Goal: Task Accomplishment & Management: Complete application form

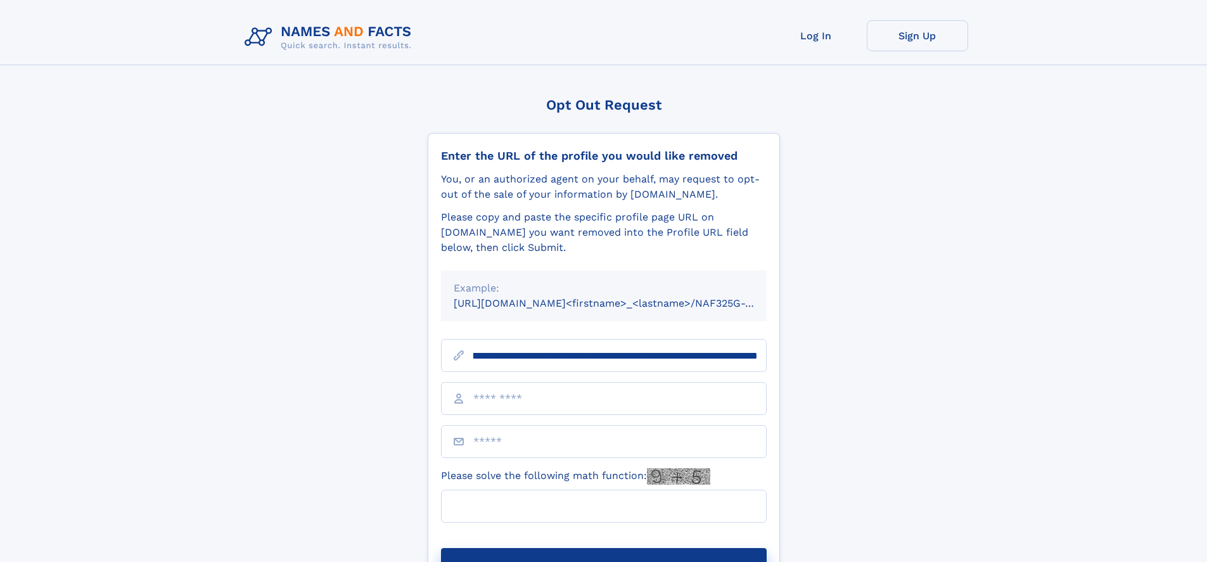
scroll to position [0, 137]
type input "**********"
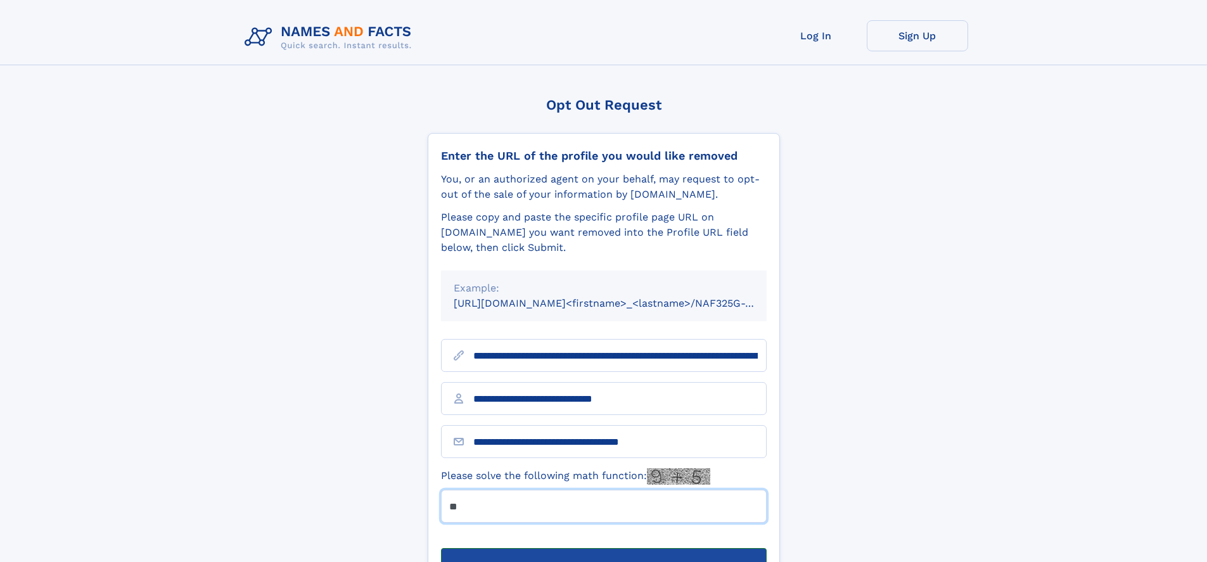
type input "**"
click at [603, 548] on button "Submit Opt Out Request" at bounding box center [604, 568] width 326 height 41
